Goal: Communication & Community: Answer question/provide support

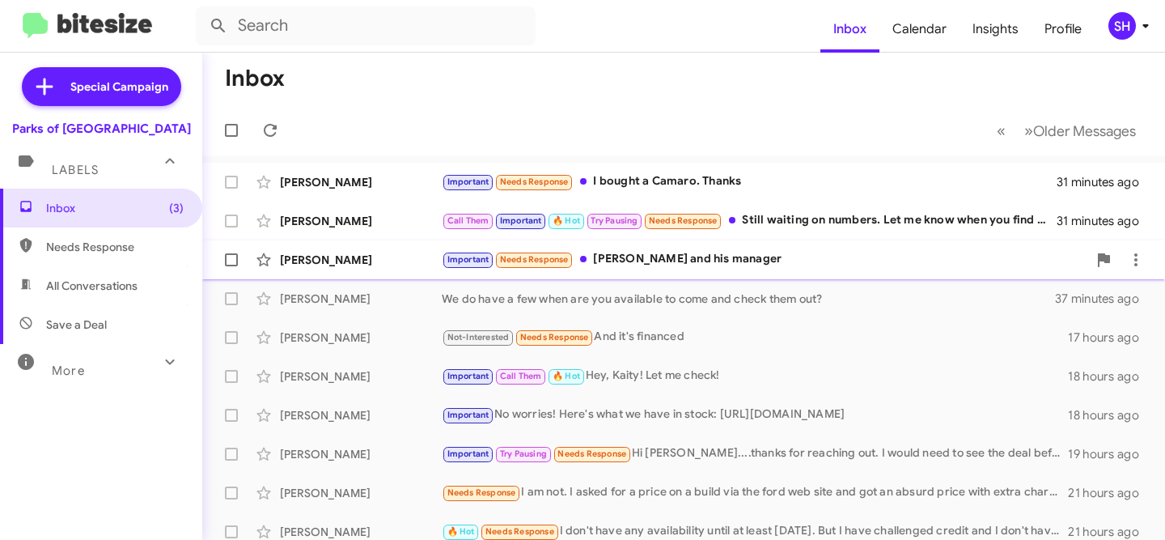
click at [714, 266] on div "Important Needs Response Zach and his manager" at bounding box center [765, 259] width 646 height 19
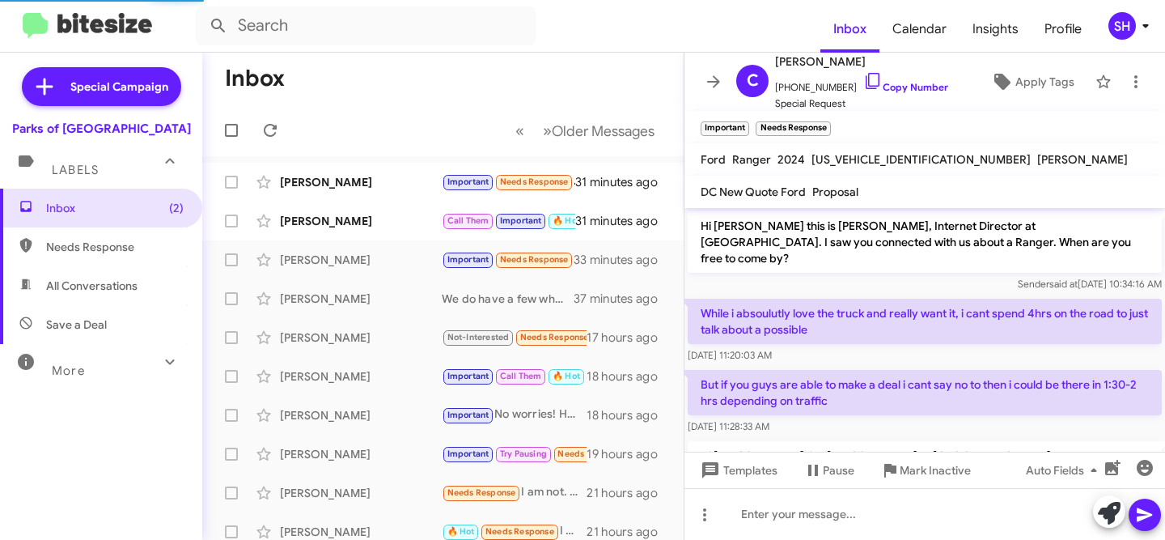
scroll to position [461, 0]
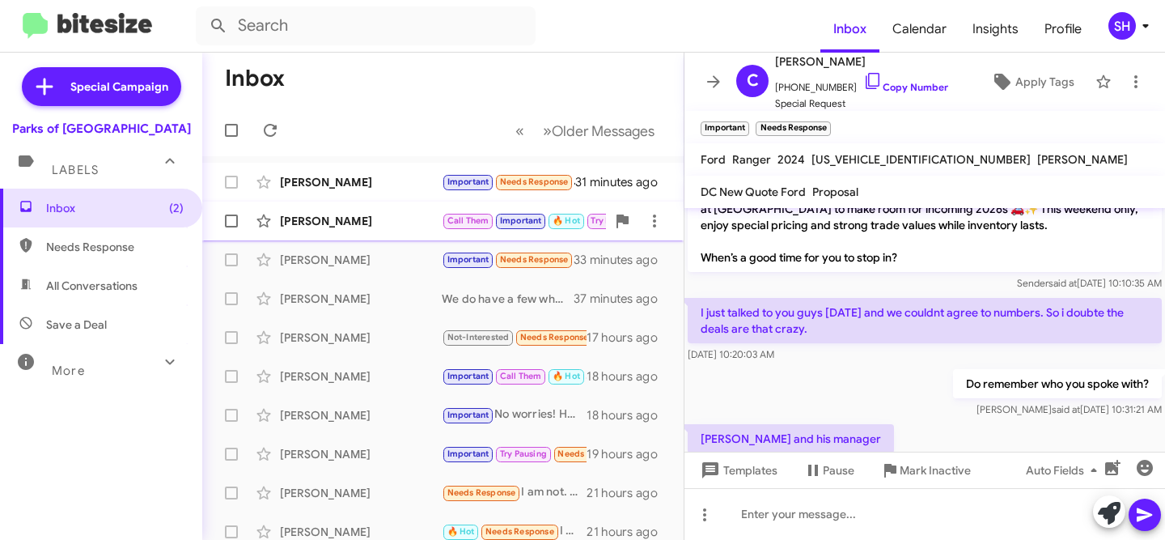
click at [369, 220] on div "[PERSON_NAME]" at bounding box center [361, 221] width 162 height 16
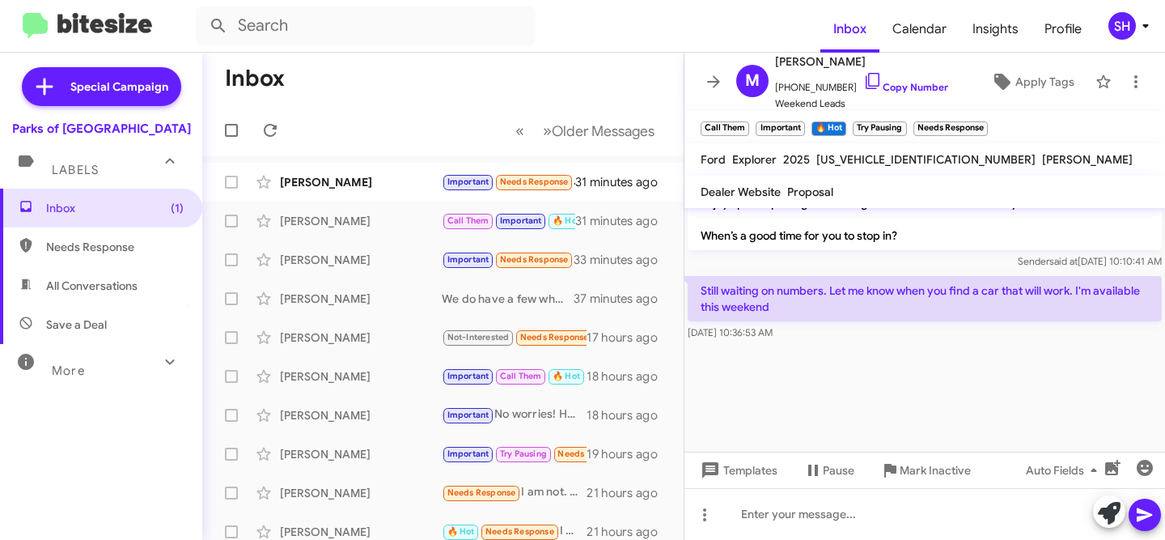
scroll to position [2175, 0]
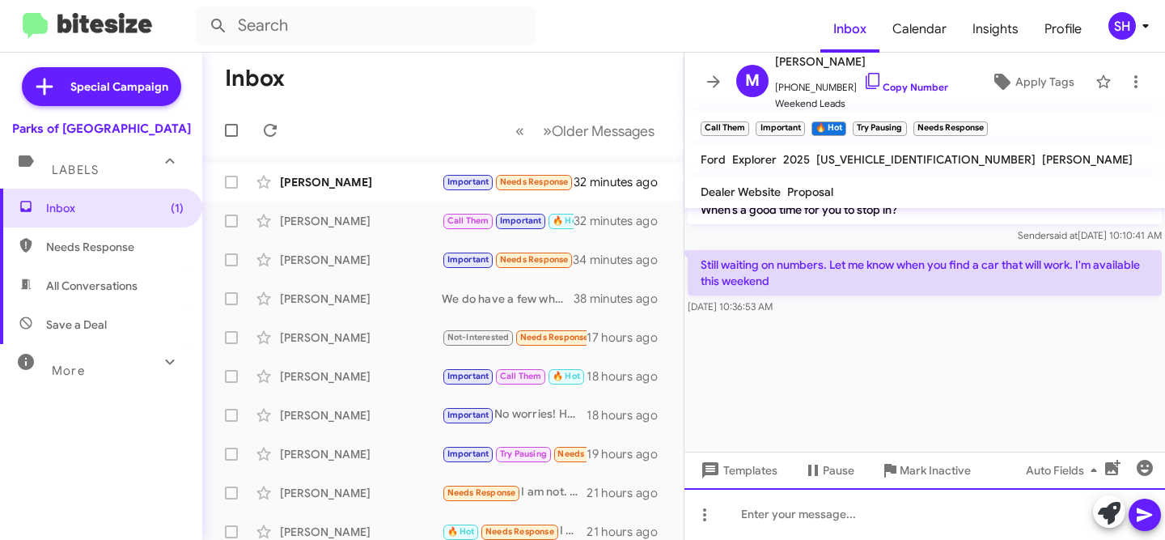
click at [938, 511] on div at bounding box center [925, 514] width 481 height 52
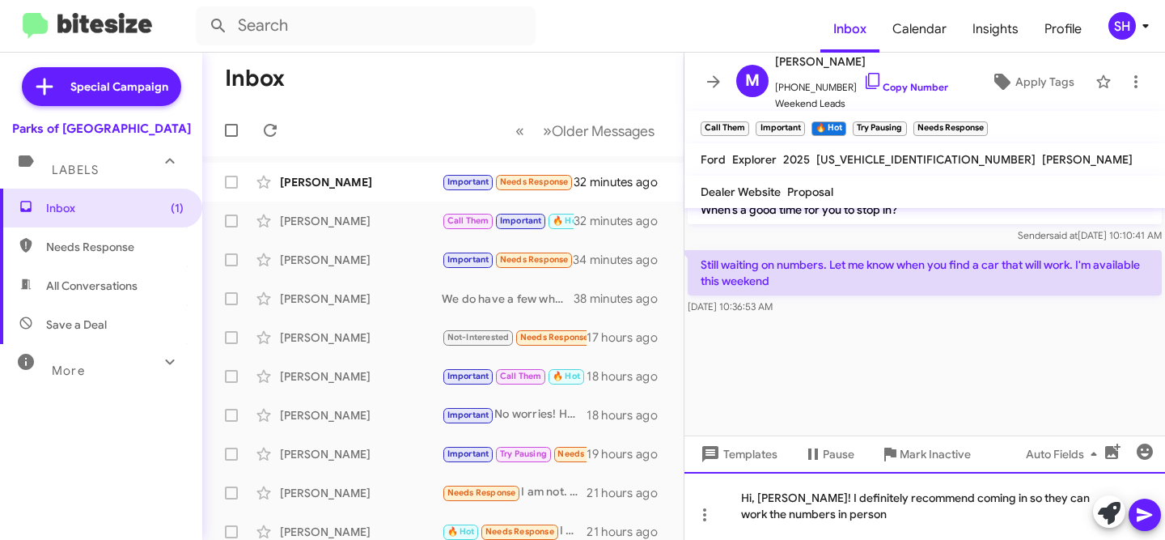
click at [765, 519] on div "Hi, Matthew! I definitely recommend coming in so they can work the numbers in p…" at bounding box center [925, 506] width 481 height 68
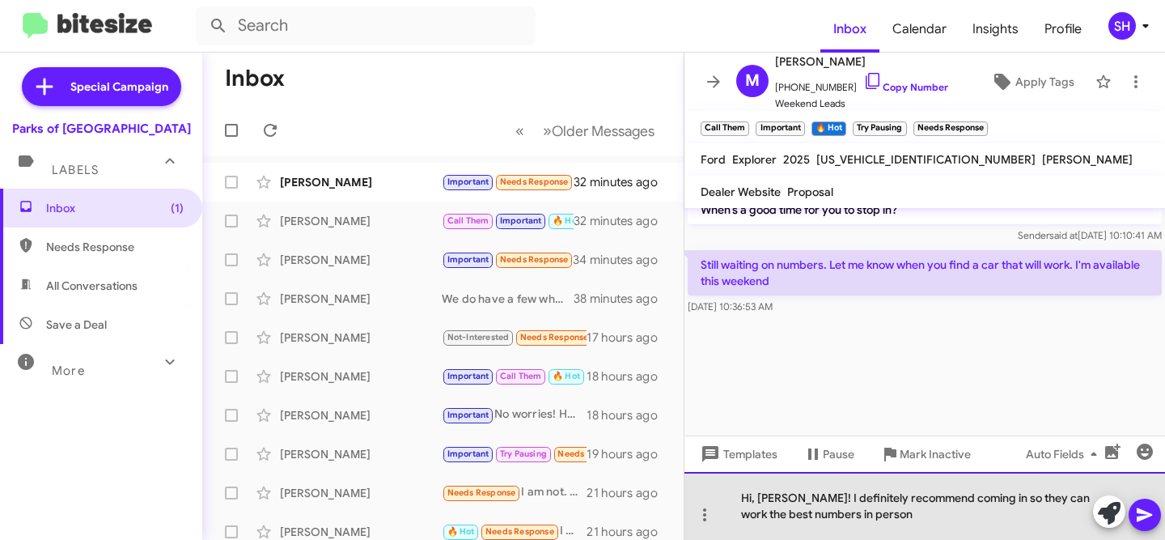
click at [898, 516] on div "Hi, Matthew! I definitely recommend coming in so they can work the best numbers…" at bounding box center [925, 506] width 481 height 68
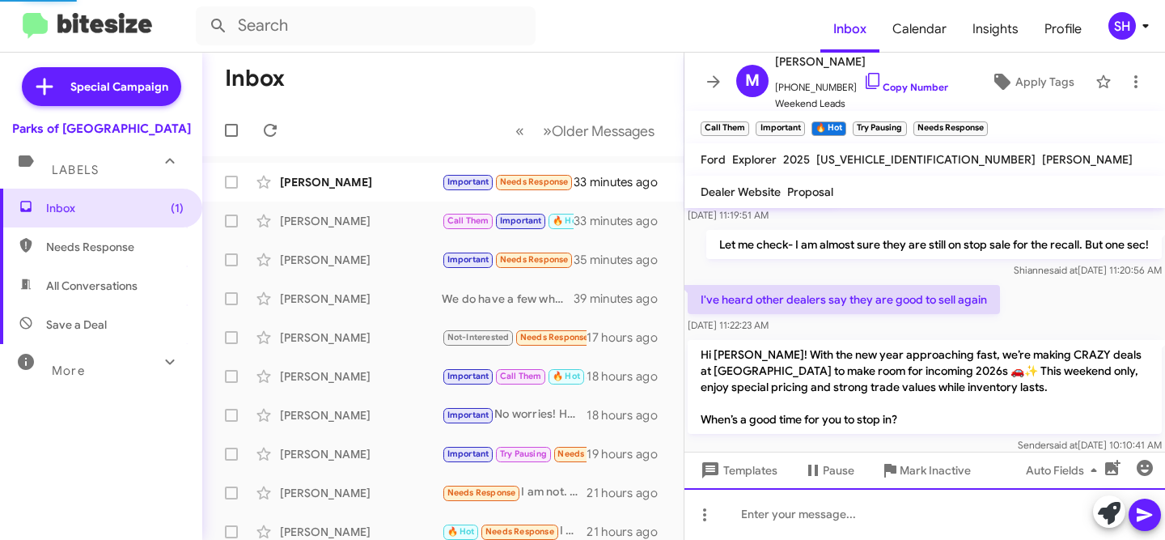
scroll to position [2122, 0]
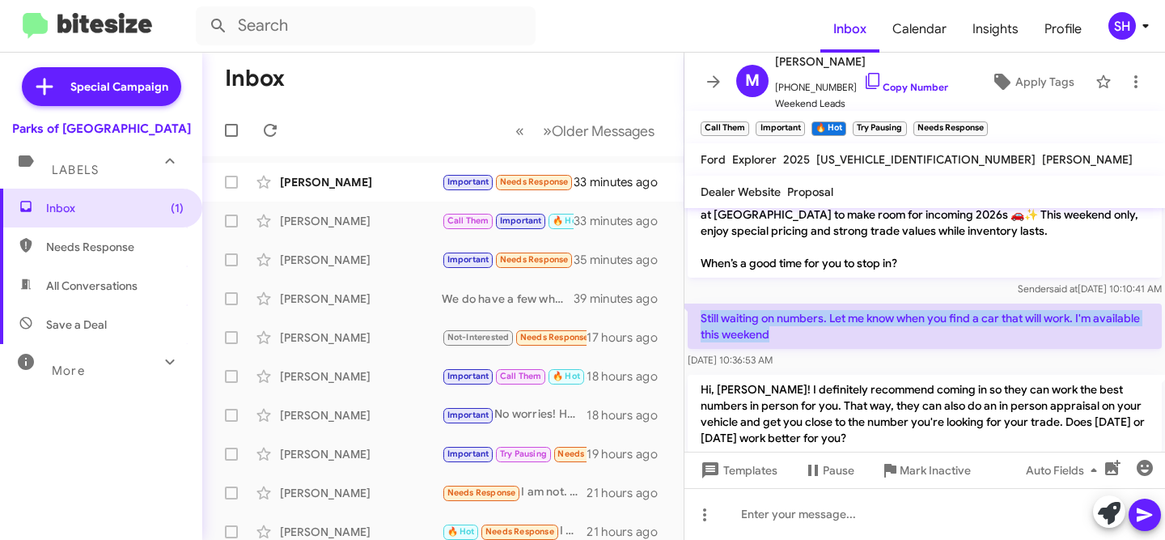
drag, startPoint x: 786, startPoint y: 328, endPoint x: 698, endPoint y: 318, distance: 87.9
click at [698, 318] on p "Still waiting on numbers. Let me know when you find a car that will work. I'm a…" at bounding box center [925, 325] width 474 height 45
copy p "Still waiting on numbers. Let me know when you find a car that will work. I'm a…"
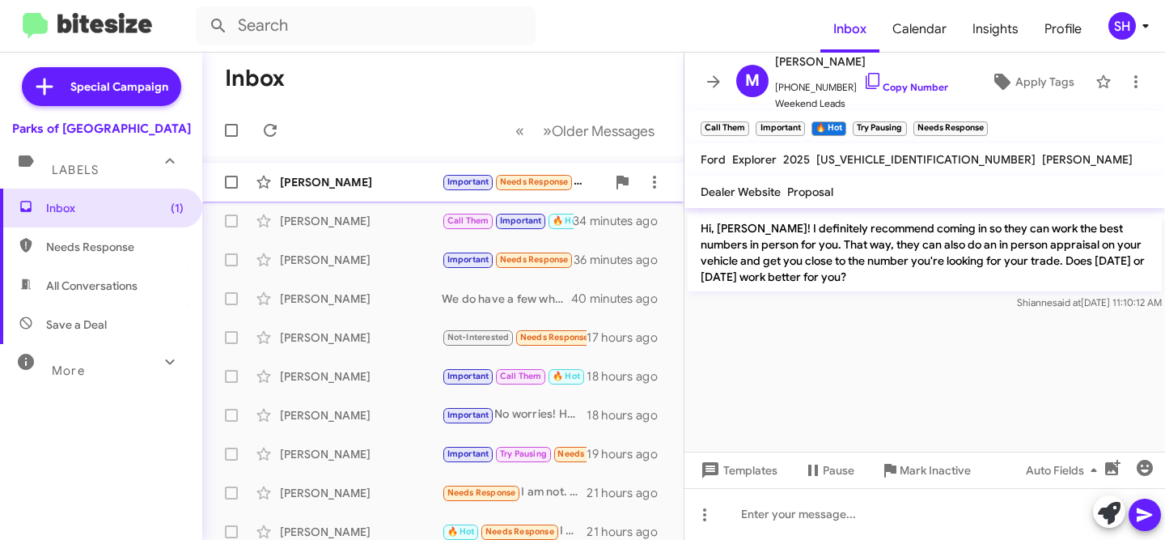
click at [361, 188] on div "[PERSON_NAME]" at bounding box center [361, 182] width 162 height 16
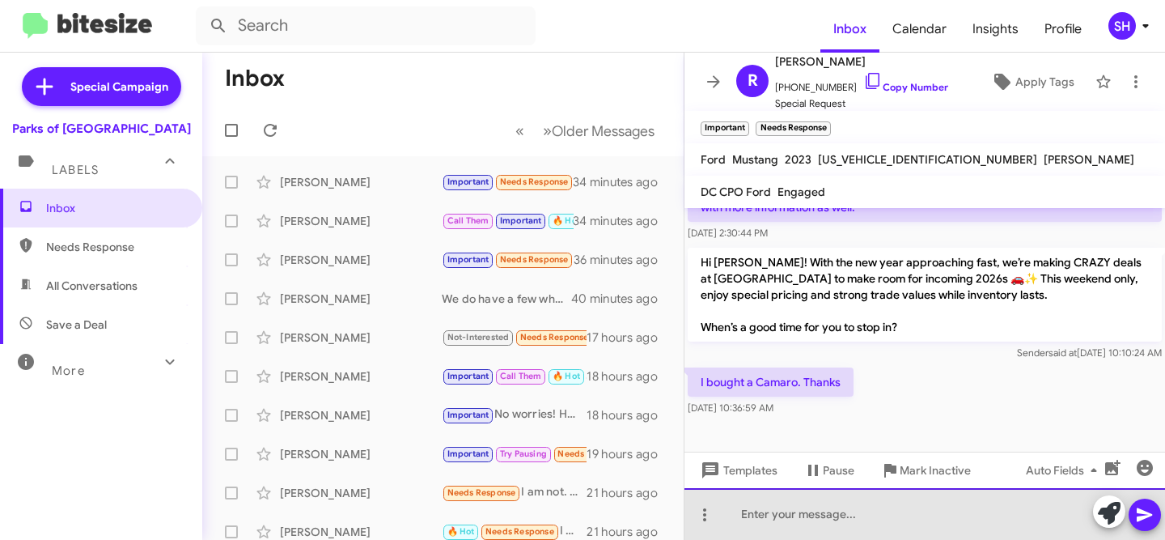
click at [855, 517] on div at bounding box center [925, 514] width 481 height 52
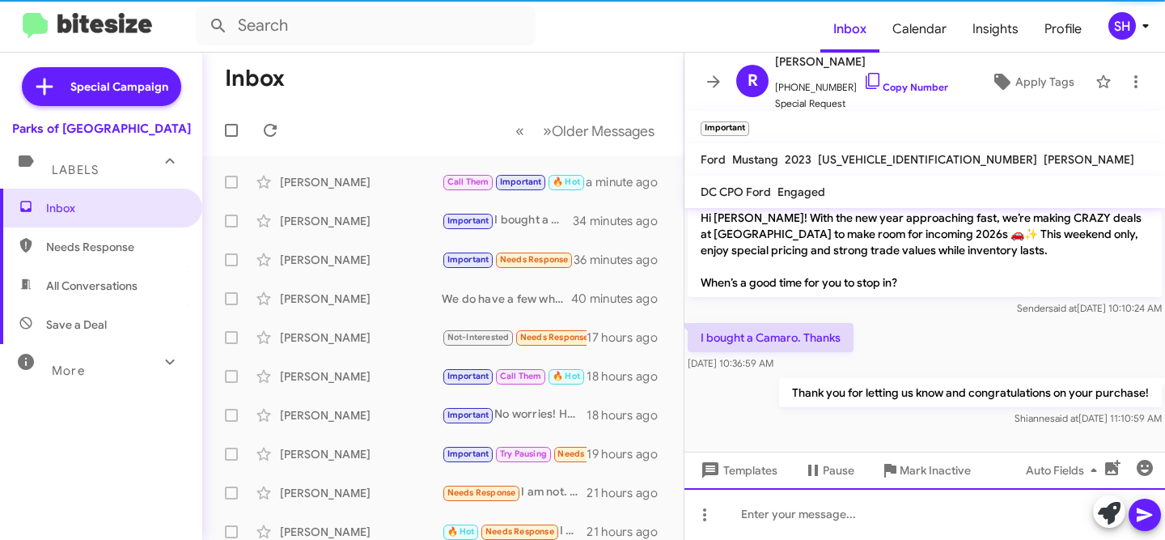
scroll to position [881, 0]
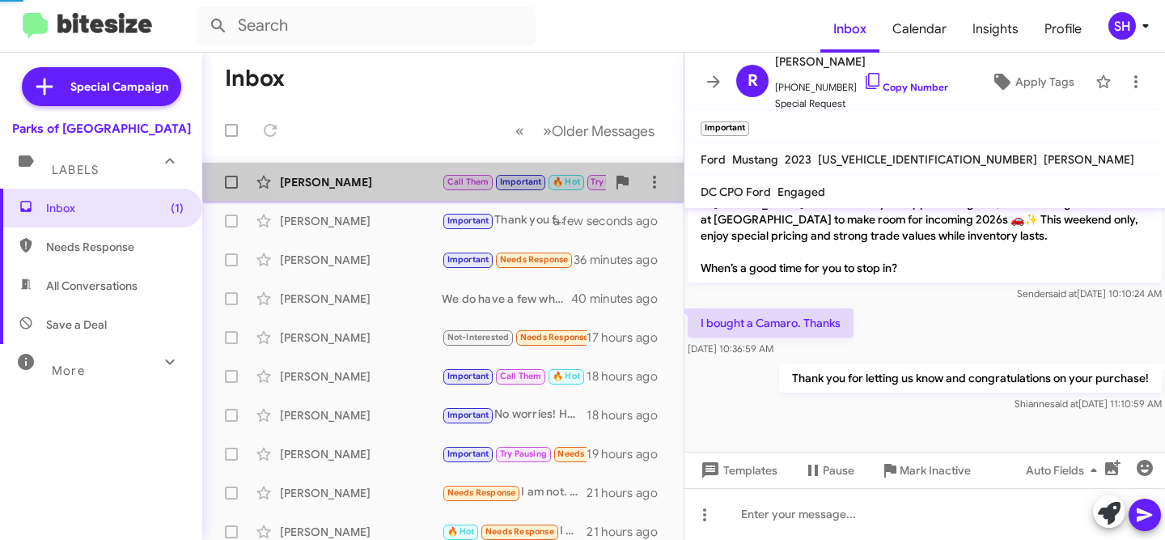
click at [378, 195] on div "Matthew Mantel Call Them Important 🔥 Hot Try Pausing Needs Response I've alread…" at bounding box center [443, 182] width 456 height 32
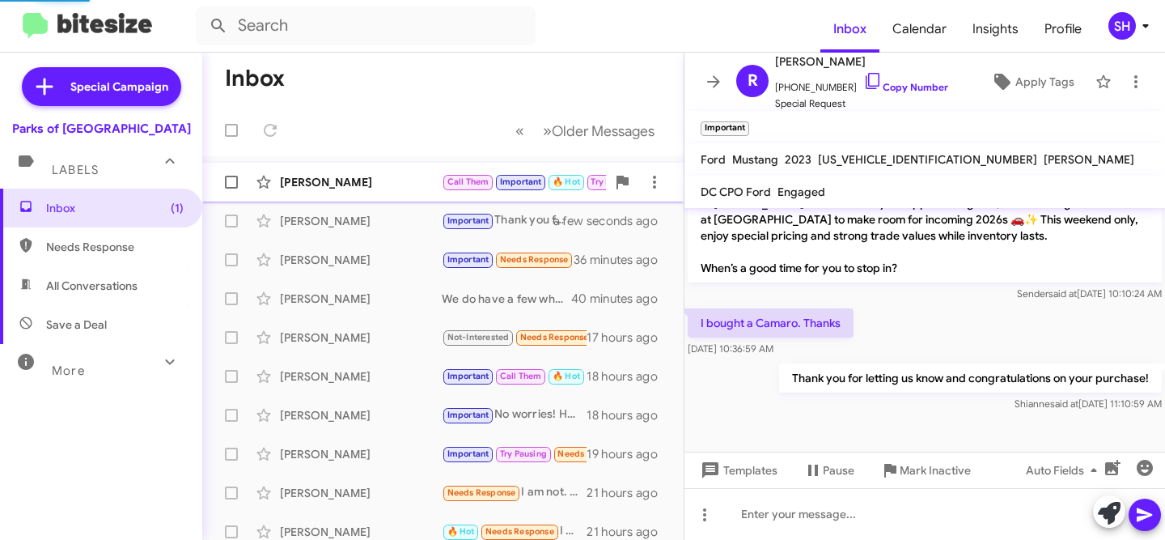
scroll to position [1148, 0]
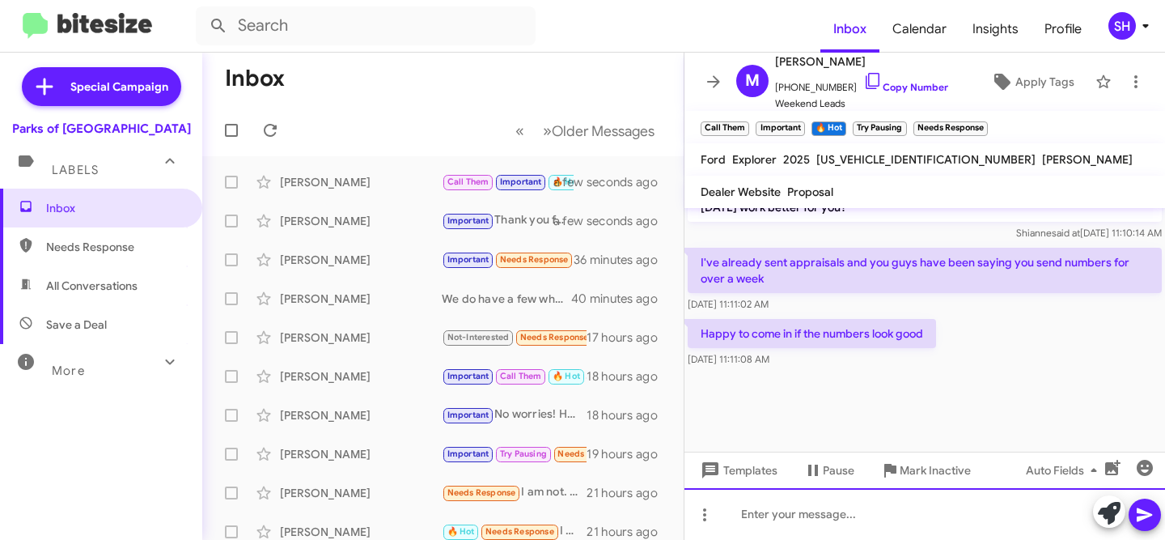
click at [872, 517] on div at bounding box center [925, 514] width 481 height 52
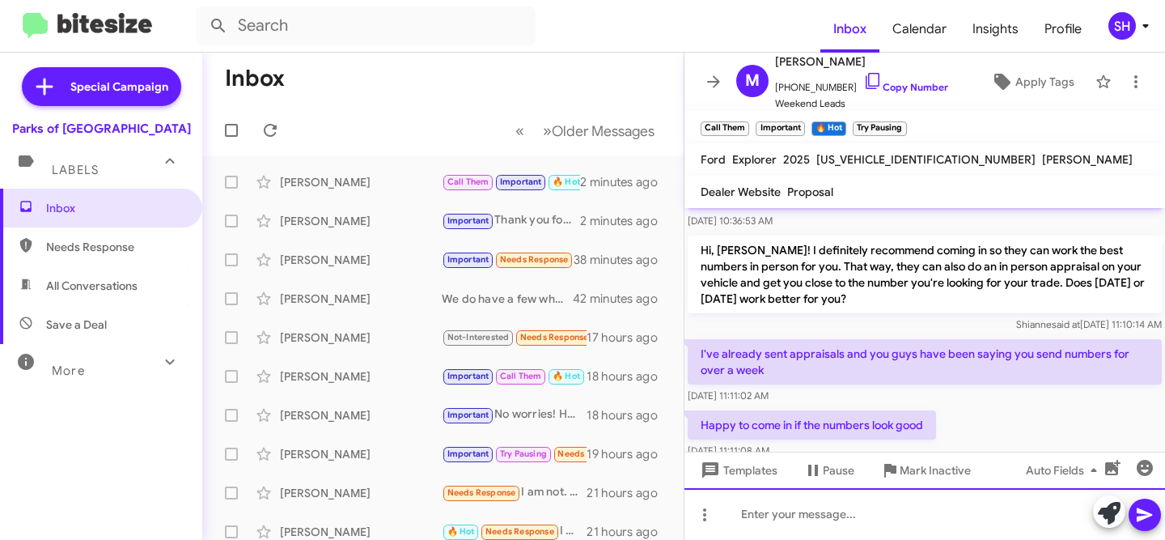
scroll to position [2536, 0]
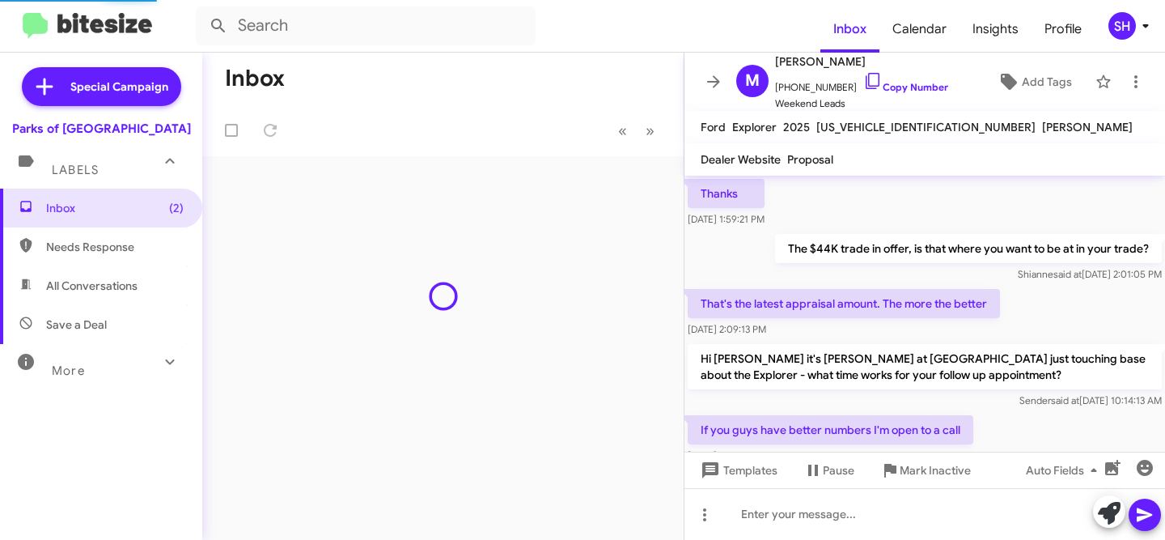
scroll to position [1132, 0]
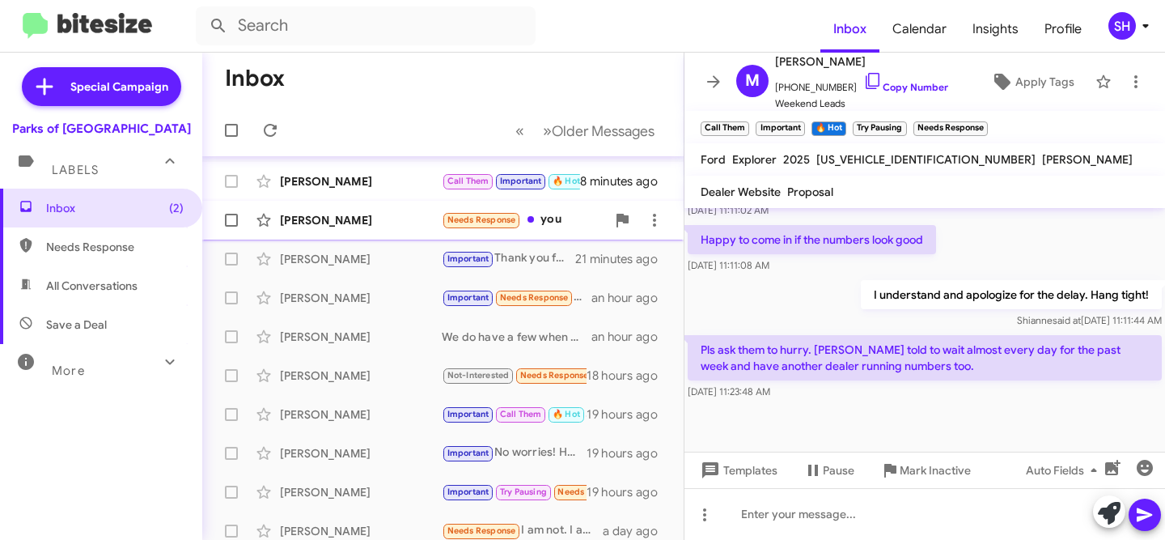
click at [323, 214] on div "[PERSON_NAME]" at bounding box center [361, 220] width 162 height 16
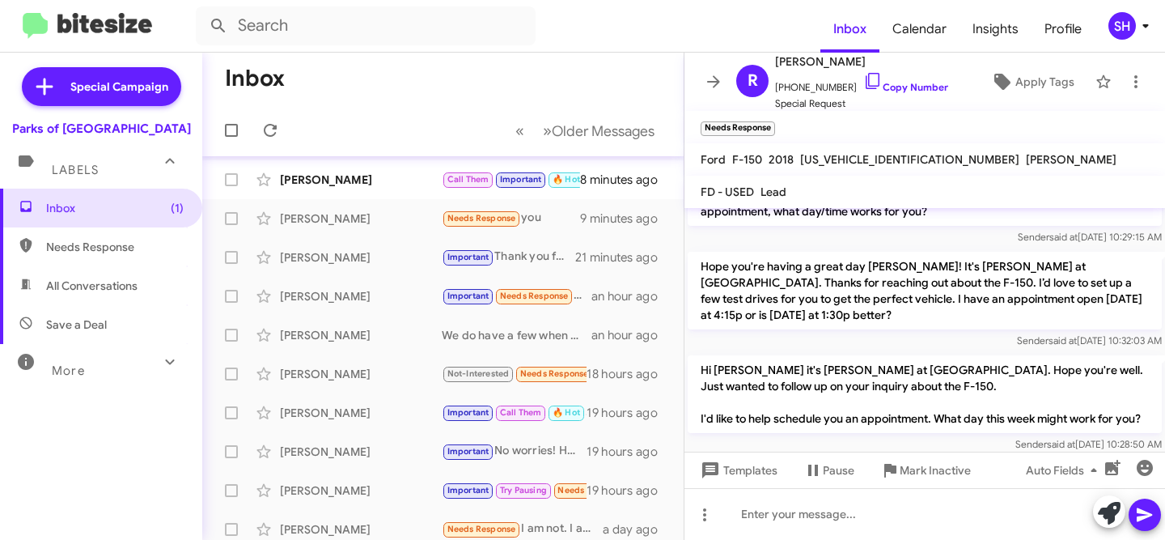
scroll to position [1393, 0]
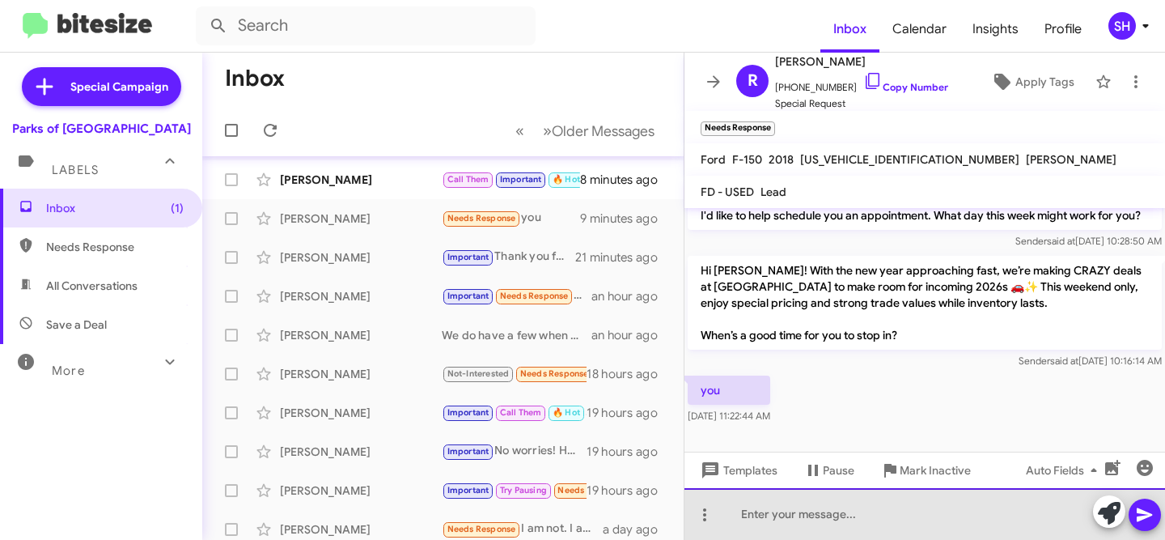
click at [787, 510] on div at bounding box center [925, 514] width 481 height 52
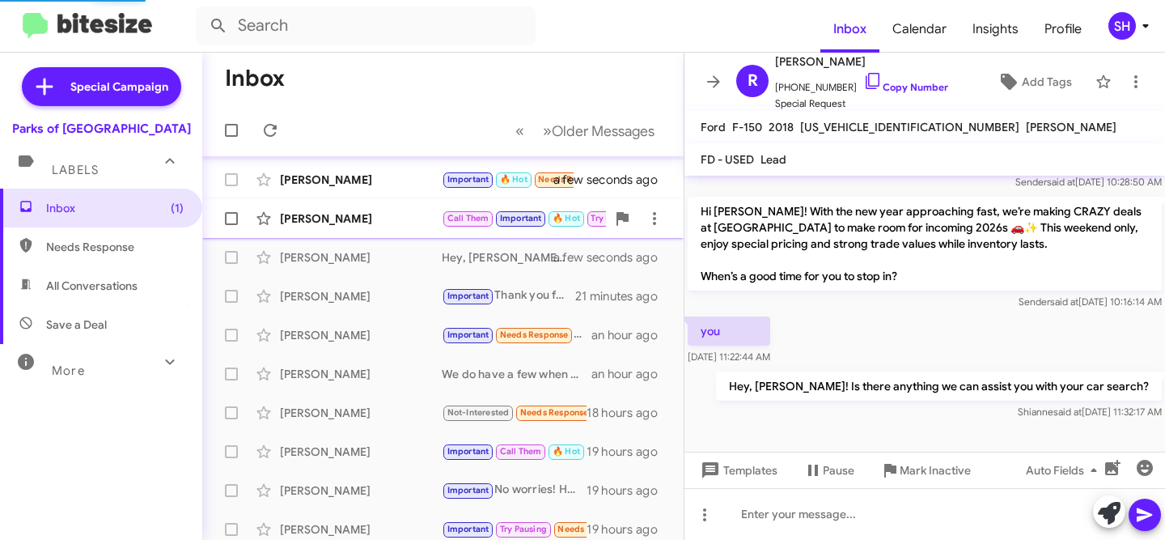
scroll to position [41, 0]
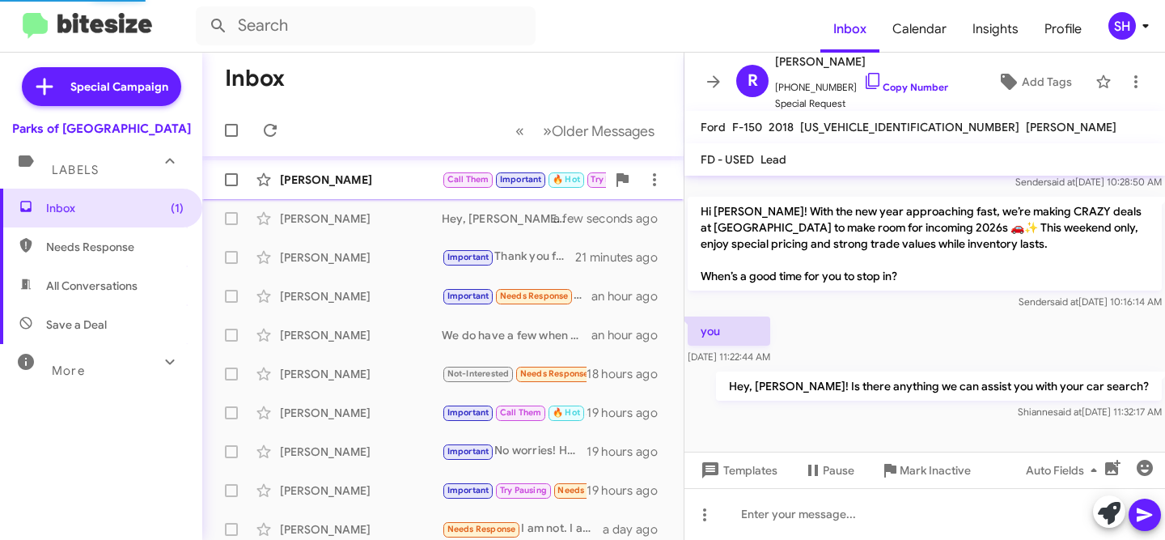
click at [384, 187] on div "[PERSON_NAME]" at bounding box center [361, 180] width 162 height 16
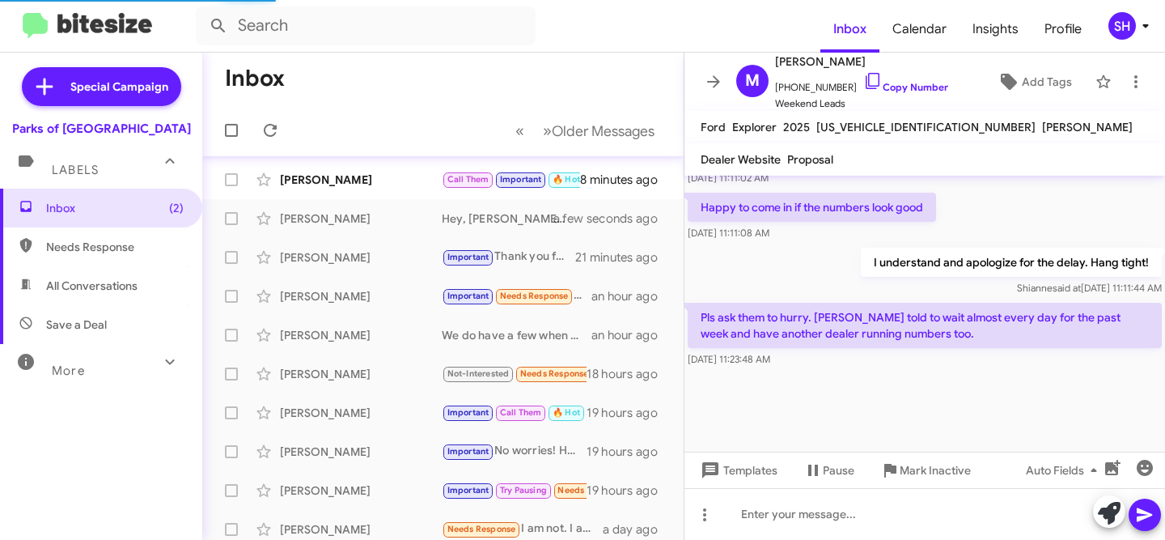
scroll to position [1132, 0]
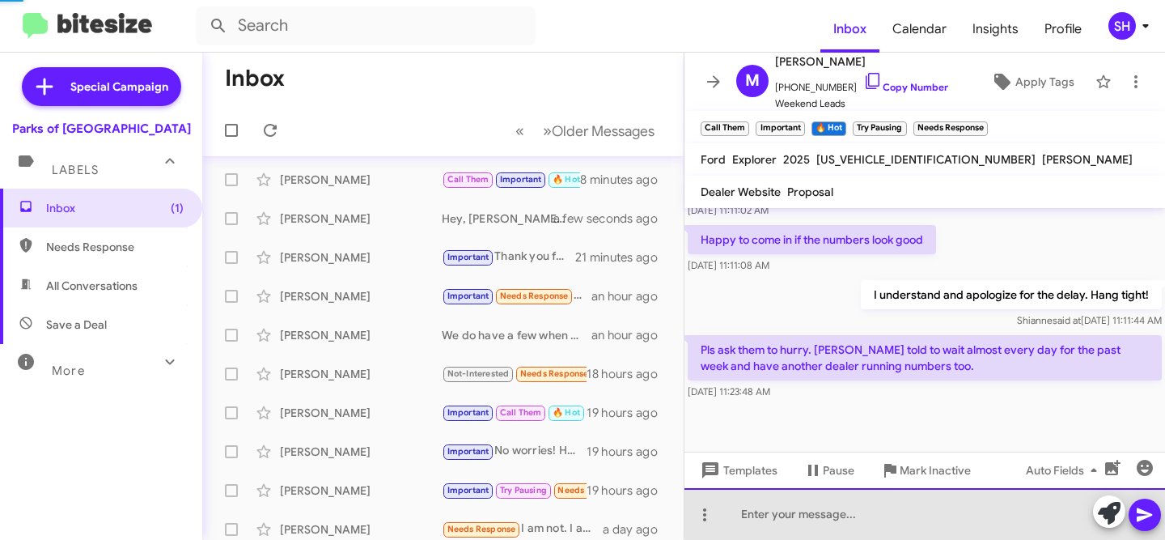
click at [983, 506] on div at bounding box center [925, 514] width 481 height 52
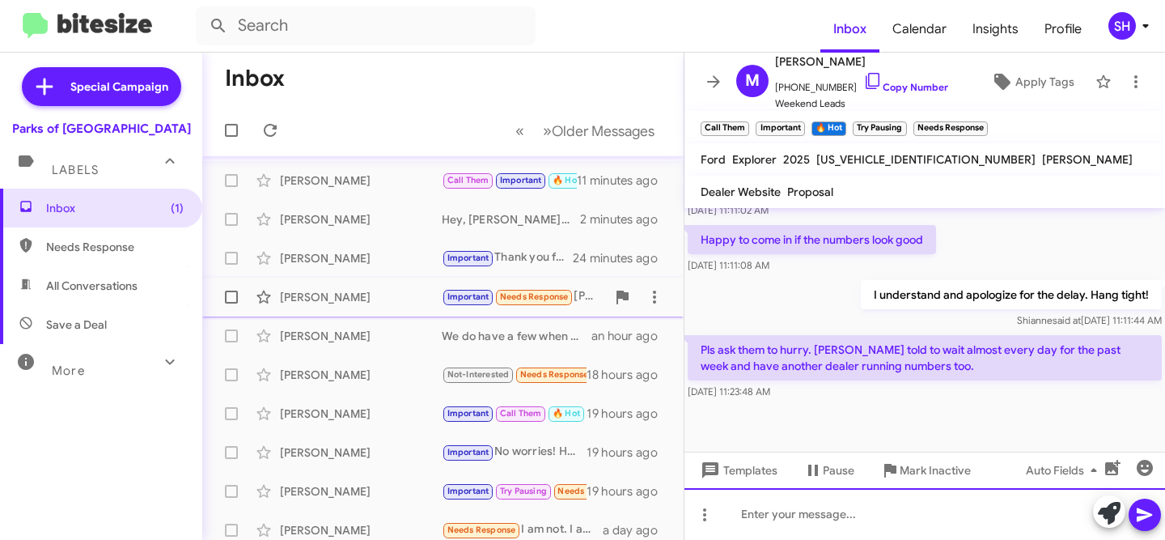
scroll to position [0, 0]
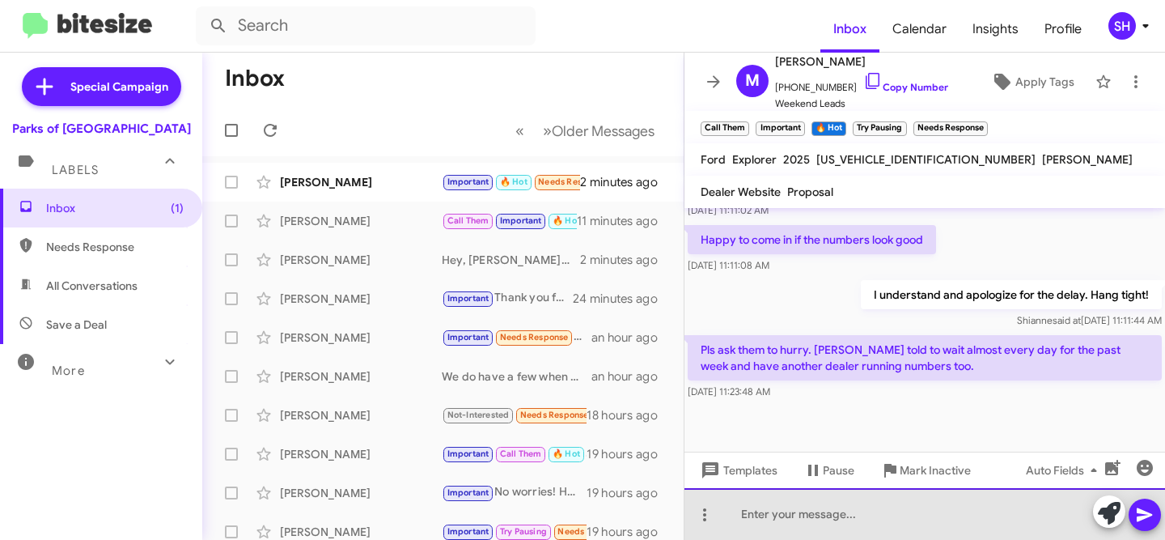
click at [810, 505] on div at bounding box center [925, 514] width 481 height 52
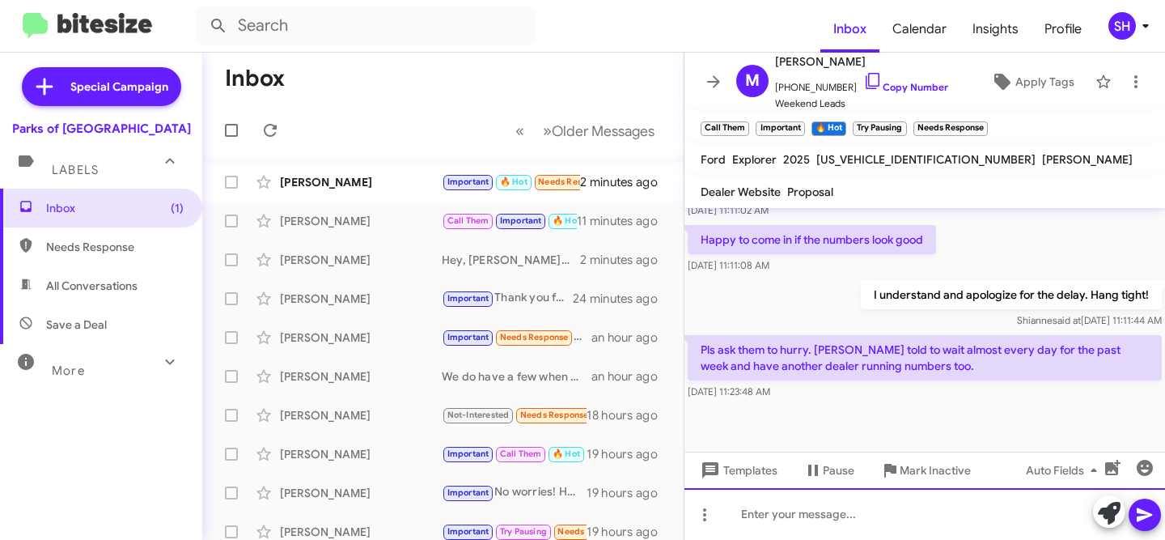
click at [910, 516] on div at bounding box center [925, 514] width 481 height 52
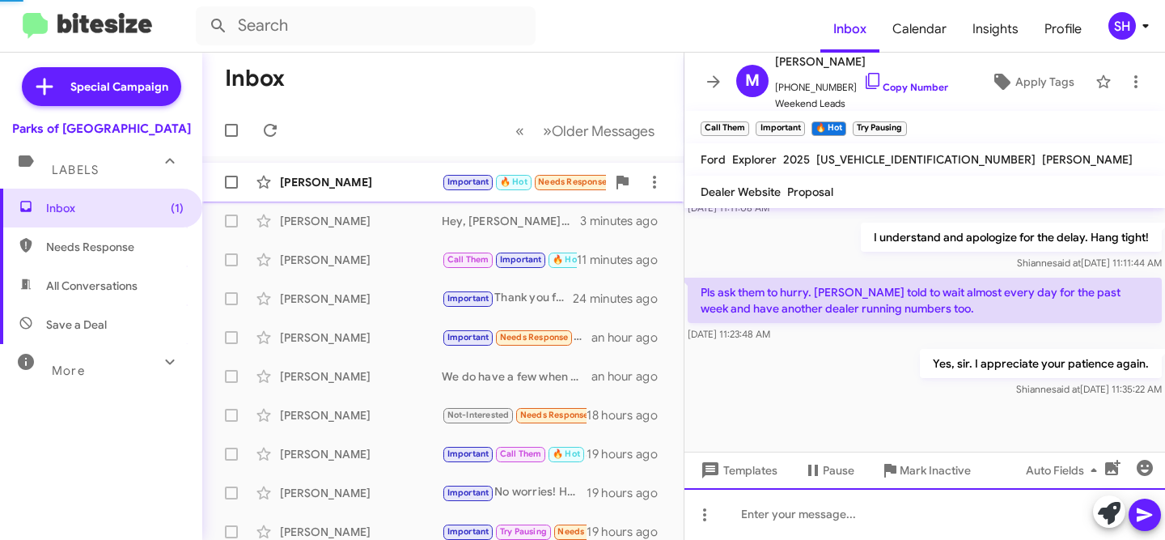
scroll to position [1224, 0]
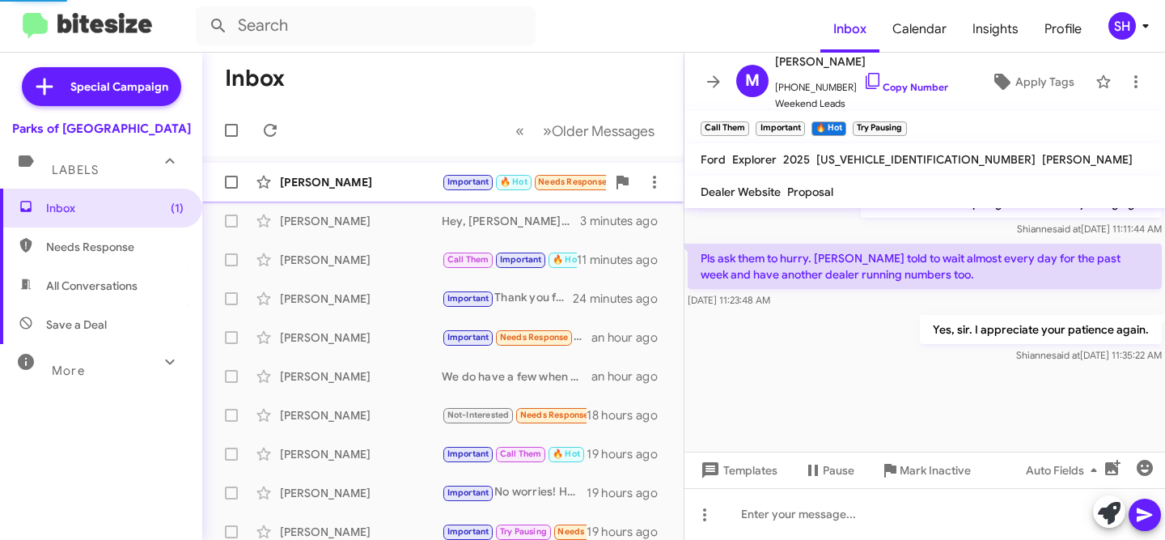
click at [371, 183] on div "[PERSON_NAME]" at bounding box center [361, 182] width 162 height 16
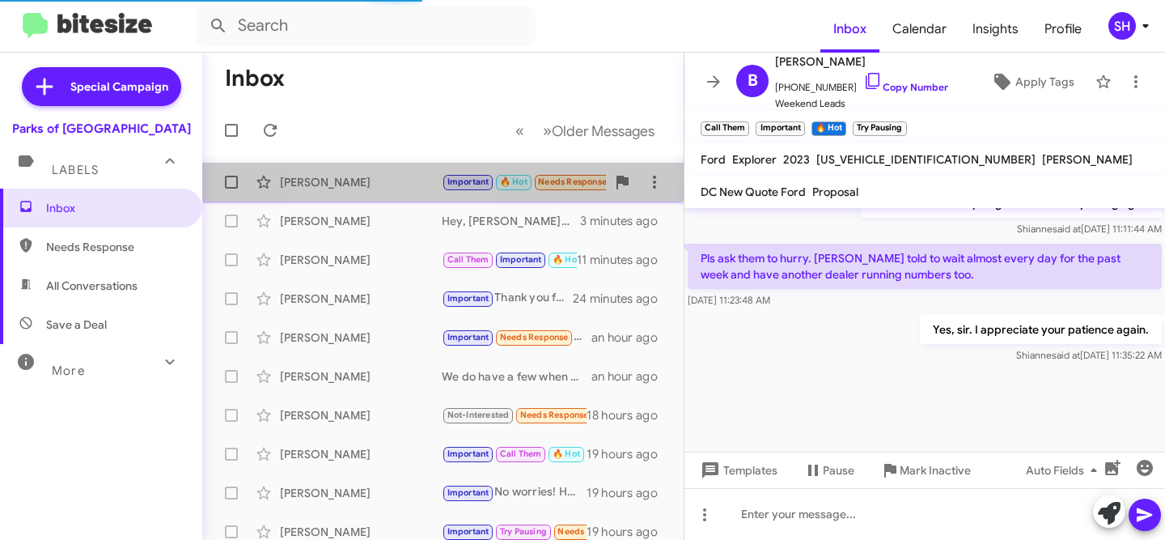
click at [384, 179] on div "[PERSON_NAME]" at bounding box center [361, 182] width 162 height 16
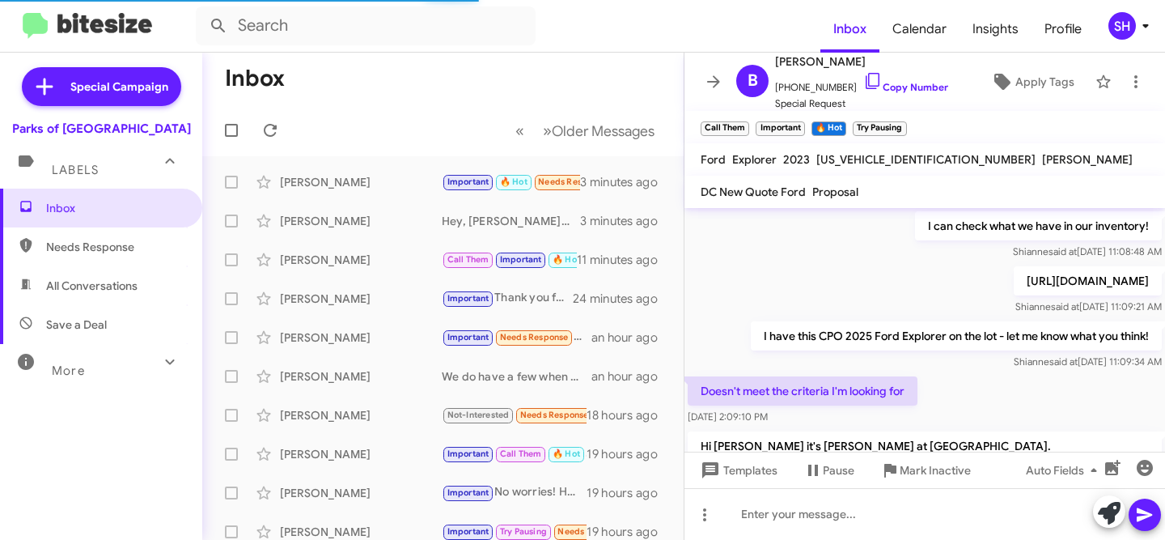
scroll to position [1326, 0]
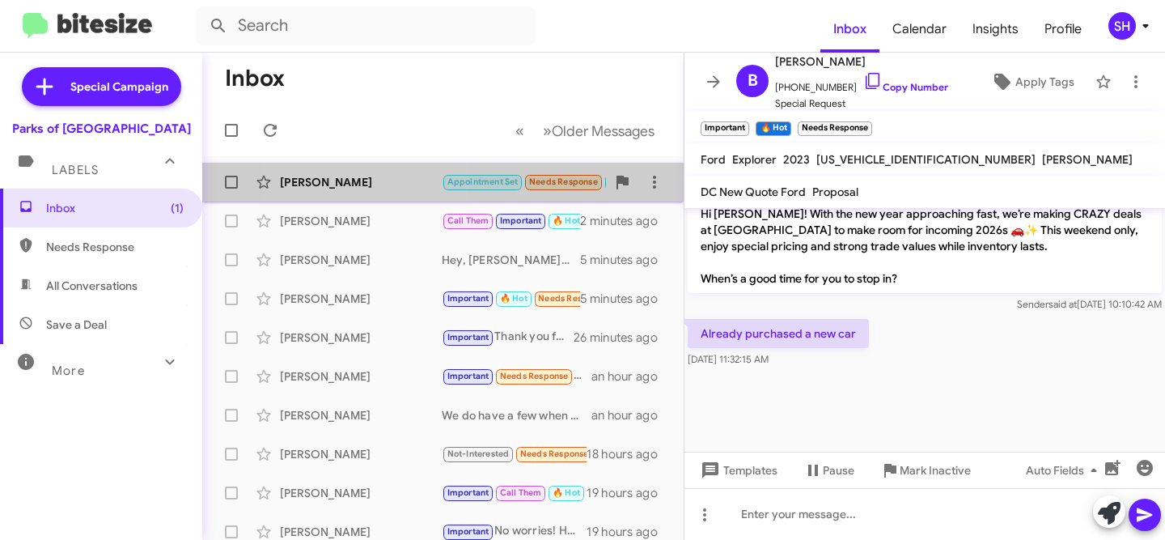
click at [371, 186] on div "[PERSON_NAME]" at bounding box center [361, 182] width 162 height 16
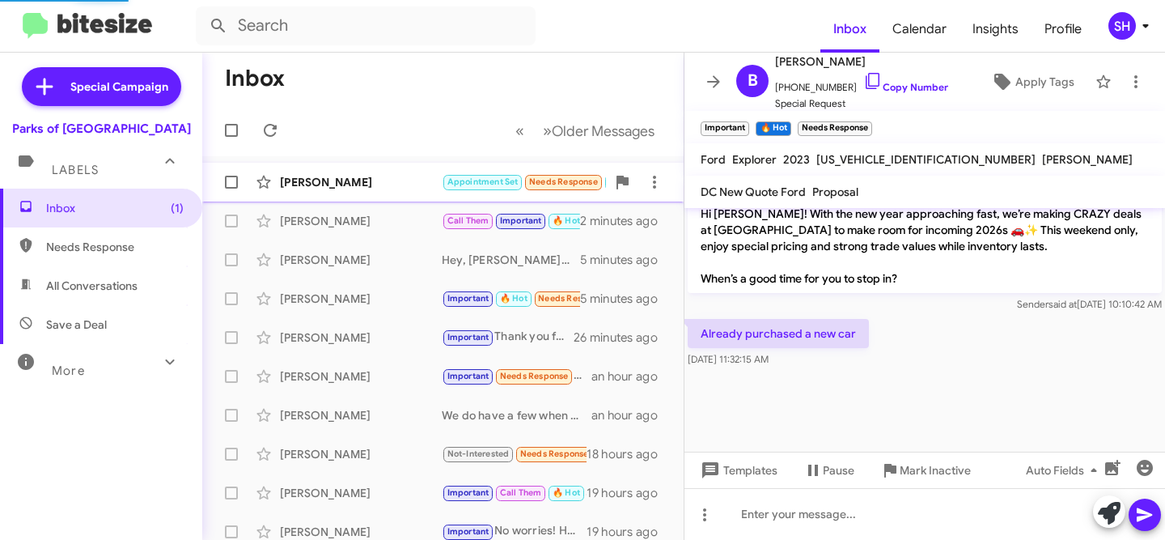
scroll to position [280, 0]
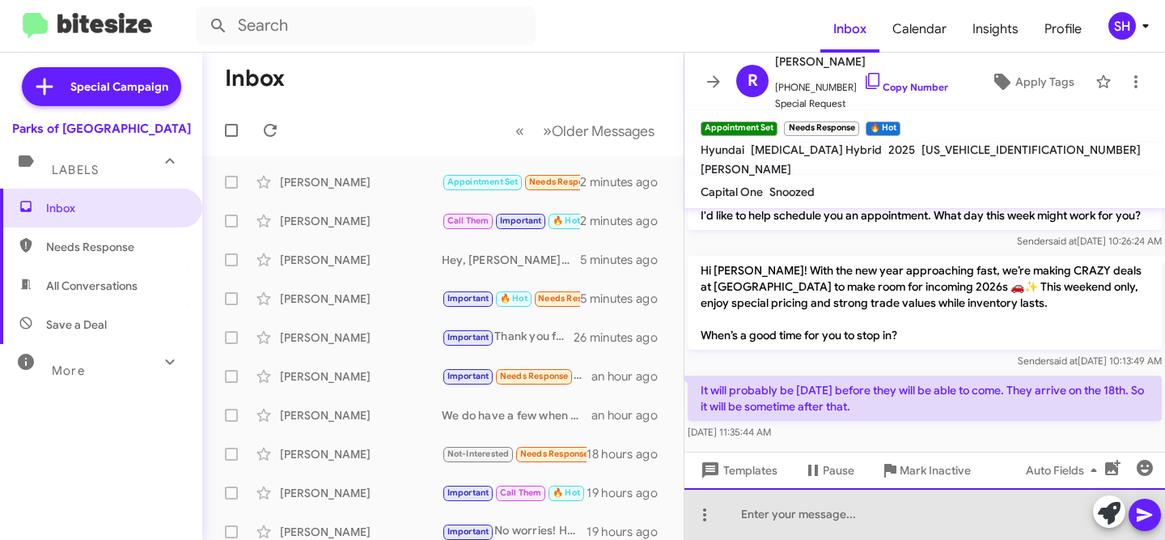
click at [939, 507] on div at bounding box center [925, 514] width 481 height 52
click at [970, 513] on div at bounding box center [925, 514] width 481 height 52
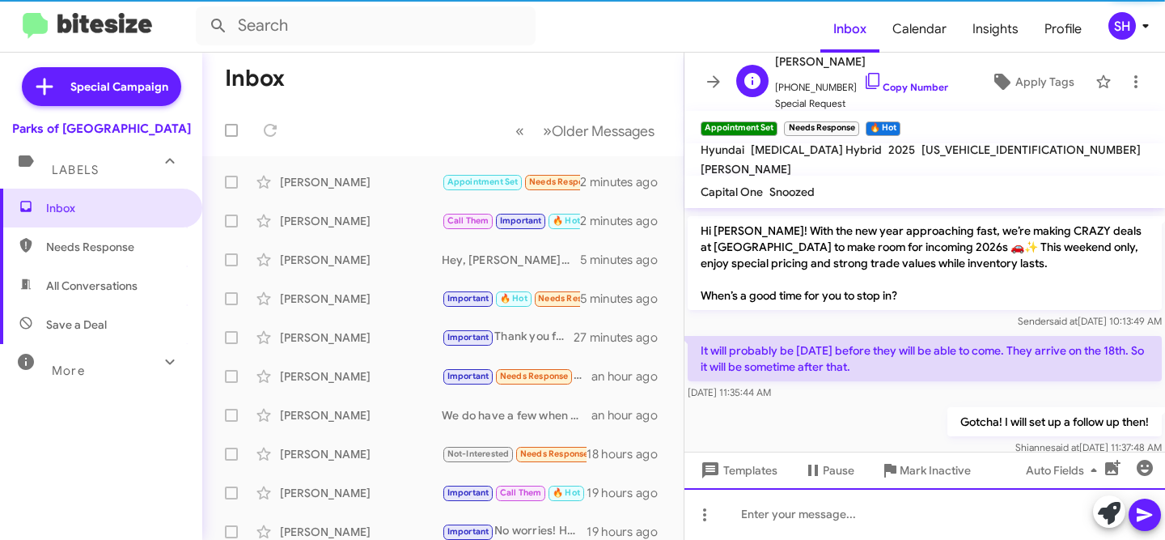
scroll to position [339, 0]
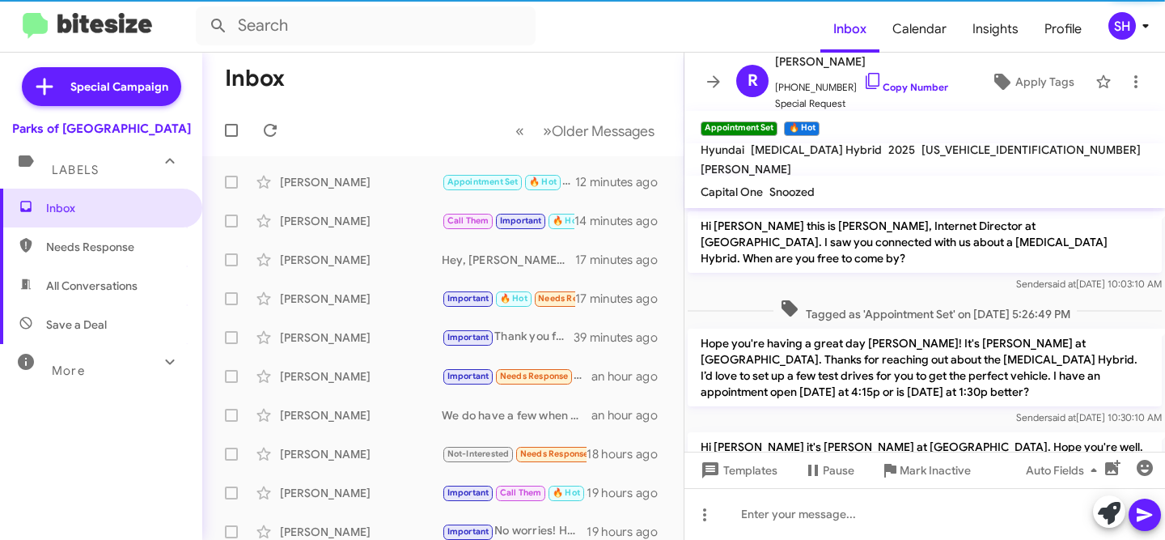
scroll to position [307, 0]
